Goal: Check status: Check status

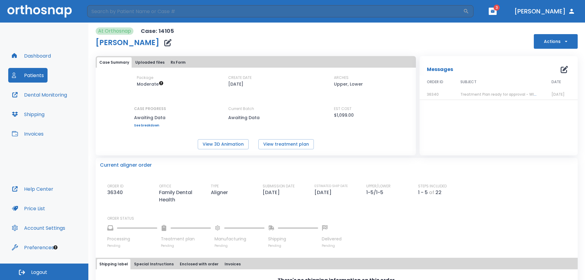
click at [29, 75] on button "Patients" at bounding box center [27, 75] width 39 height 15
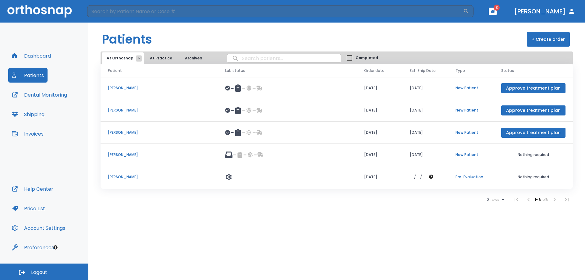
click at [122, 175] on p "[PERSON_NAME]" at bounding box center [159, 176] width 103 height 5
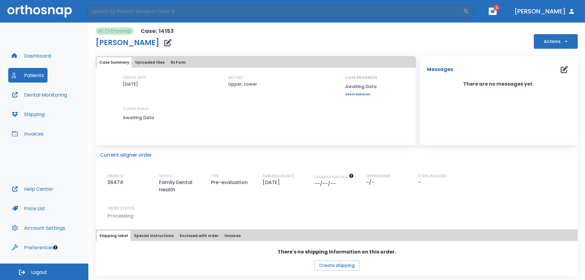
click at [133, 43] on h1 "[PERSON_NAME]" at bounding box center [128, 42] width 64 height 7
click at [176, 106] on p "Current Batch" at bounding box center [150, 108] width 55 height 5
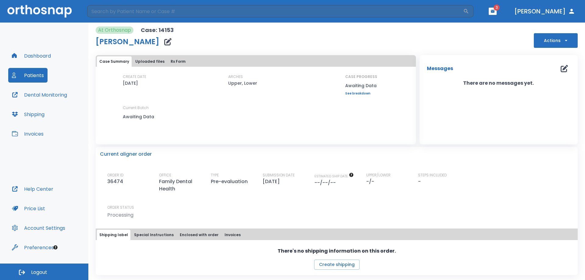
click at [250, 34] on div "At Orthosnap Case: 14153 [PERSON_NAME] Actions" at bounding box center [337, 36] width 482 height 21
click at [36, 73] on button "Patients" at bounding box center [27, 75] width 39 height 15
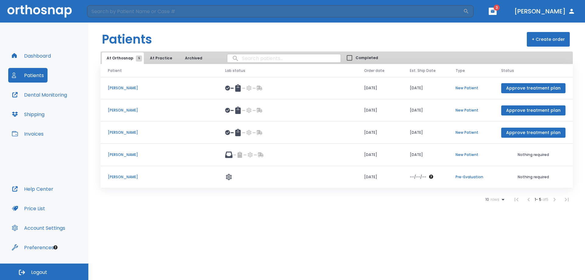
click at [131, 155] on p "[PERSON_NAME]" at bounding box center [159, 154] width 103 height 5
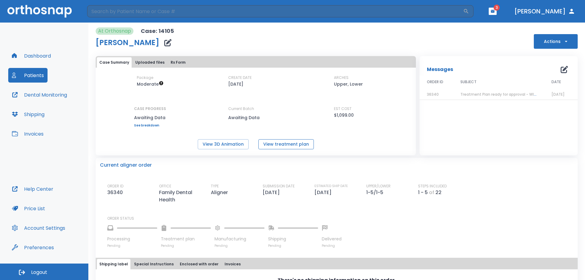
click at [298, 142] on button "View treatment plan" at bounding box center [285, 144] width 55 height 10
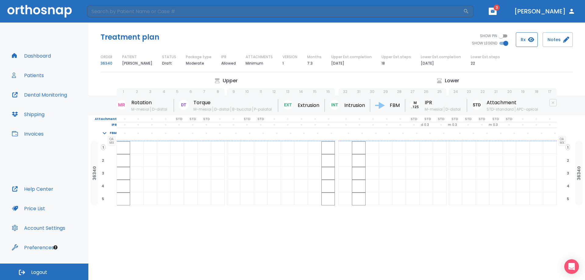
click at [522, 39] on button "Rx" at bounding box center [527, 39] width 22 height 15
